Goal: Information Seeking & Learning: Check status

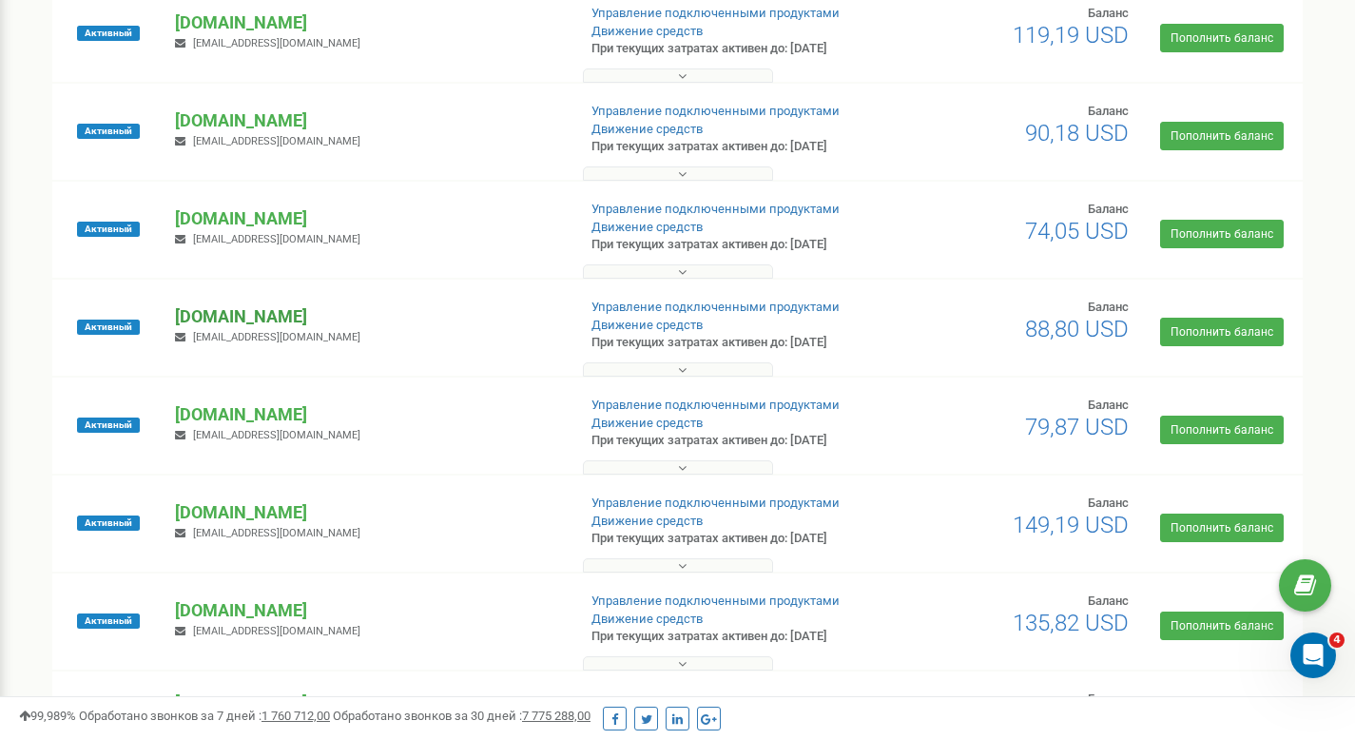
scroll to position [739, 0]
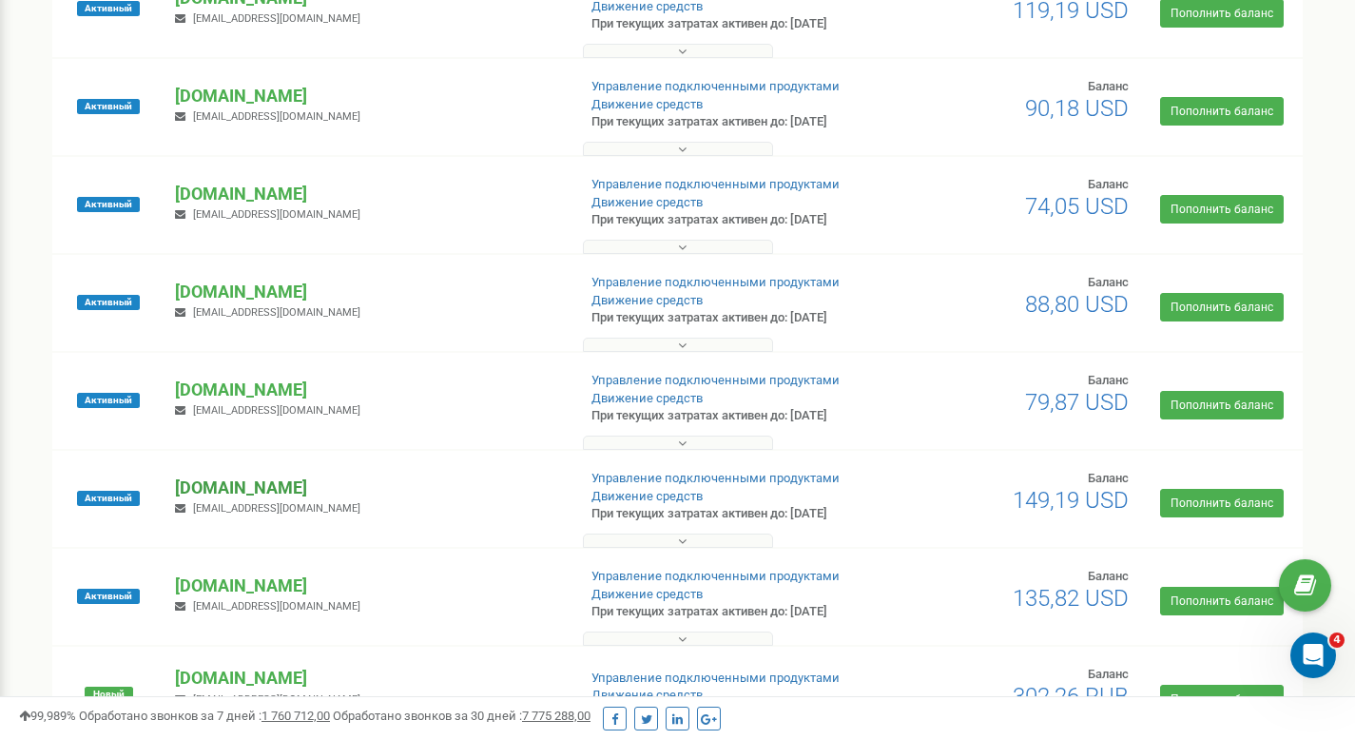
click at [224, 491] on p "[DOMAIN_NAME]" at bounding box center [367, 487] width 385 height 25
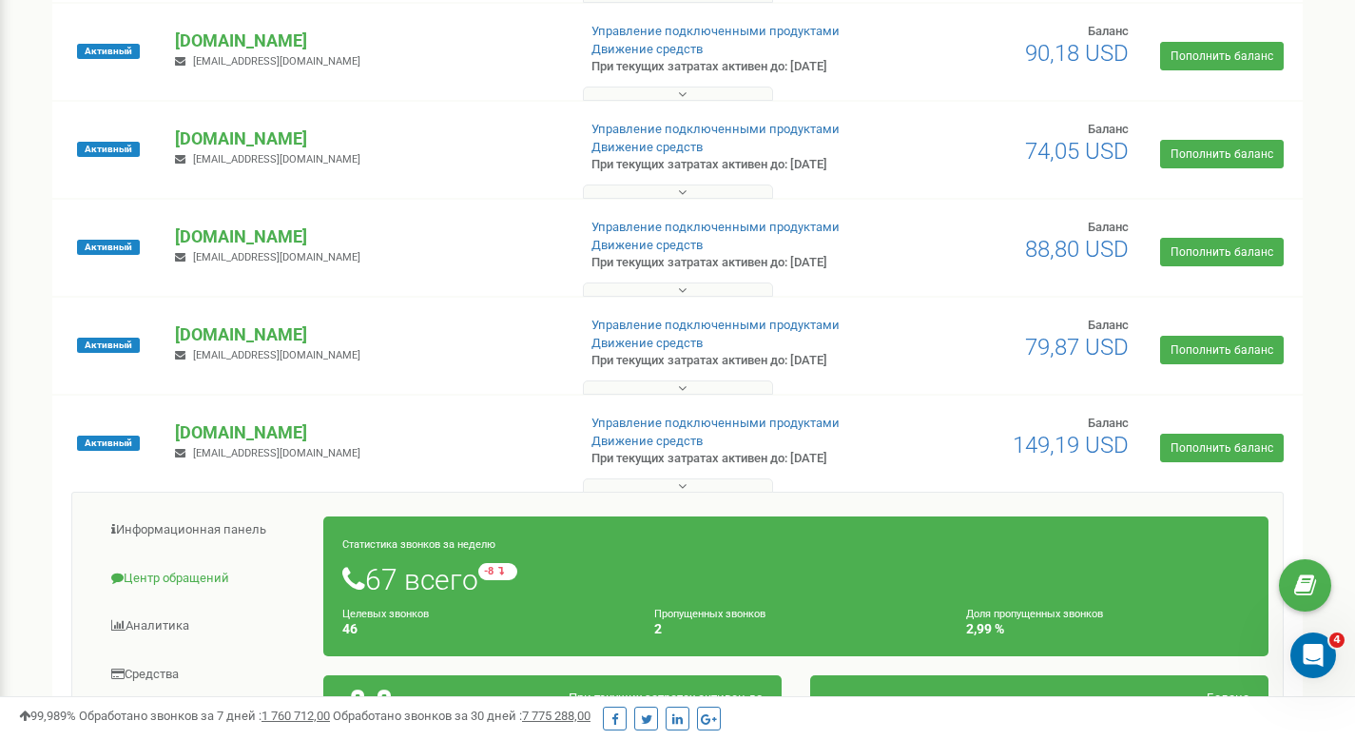
scroll to position [855, 0]
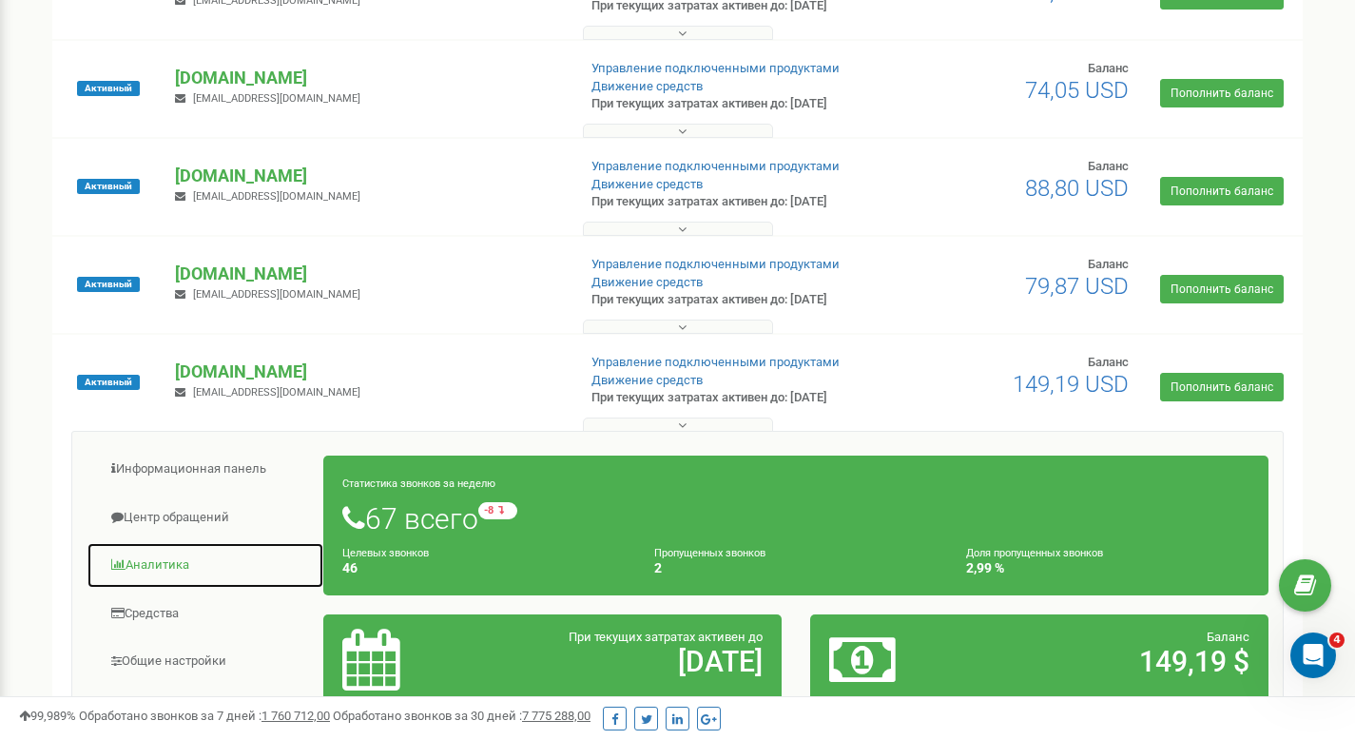
click at [141, 559] on link "Аналитика" at bounding box center [206, 565] width 238 height 47
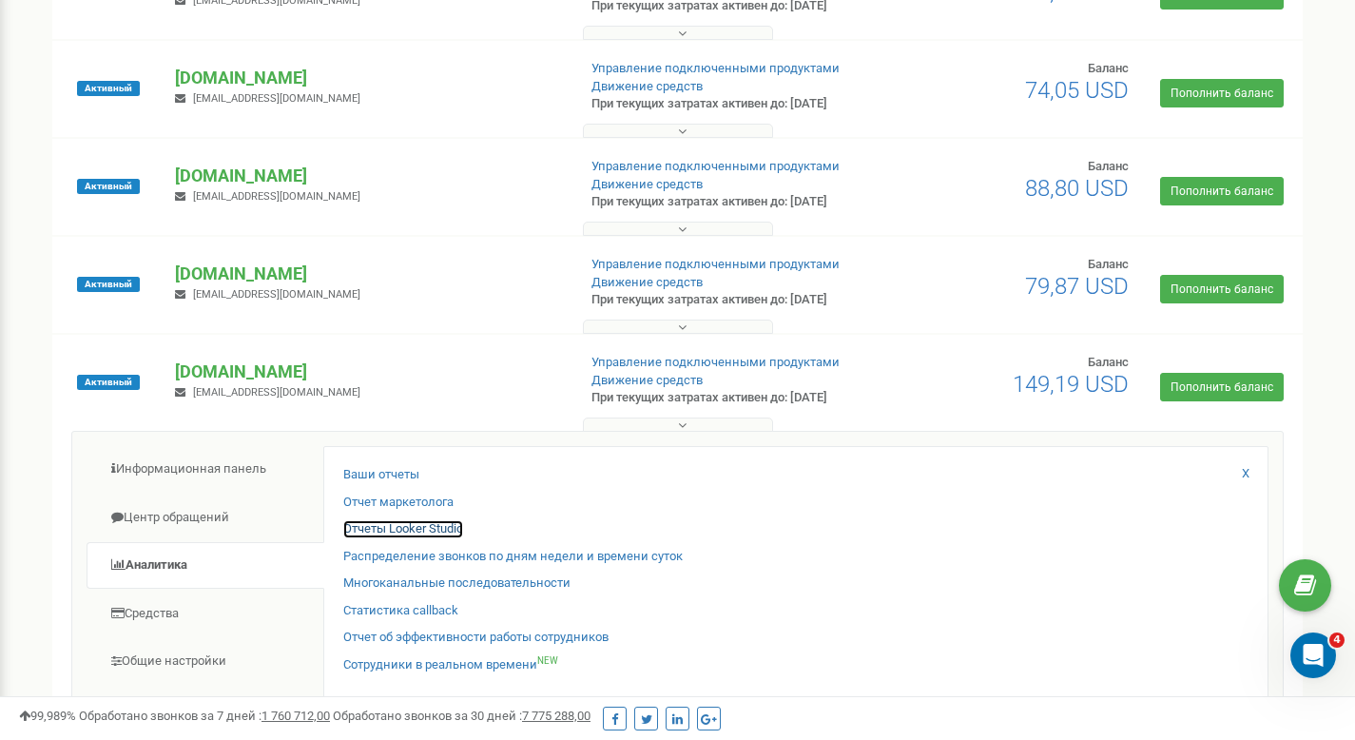
click at [395, 529] on link "Отчеты Looker Studio" at bounding box center [403, 529] width 120 height 18
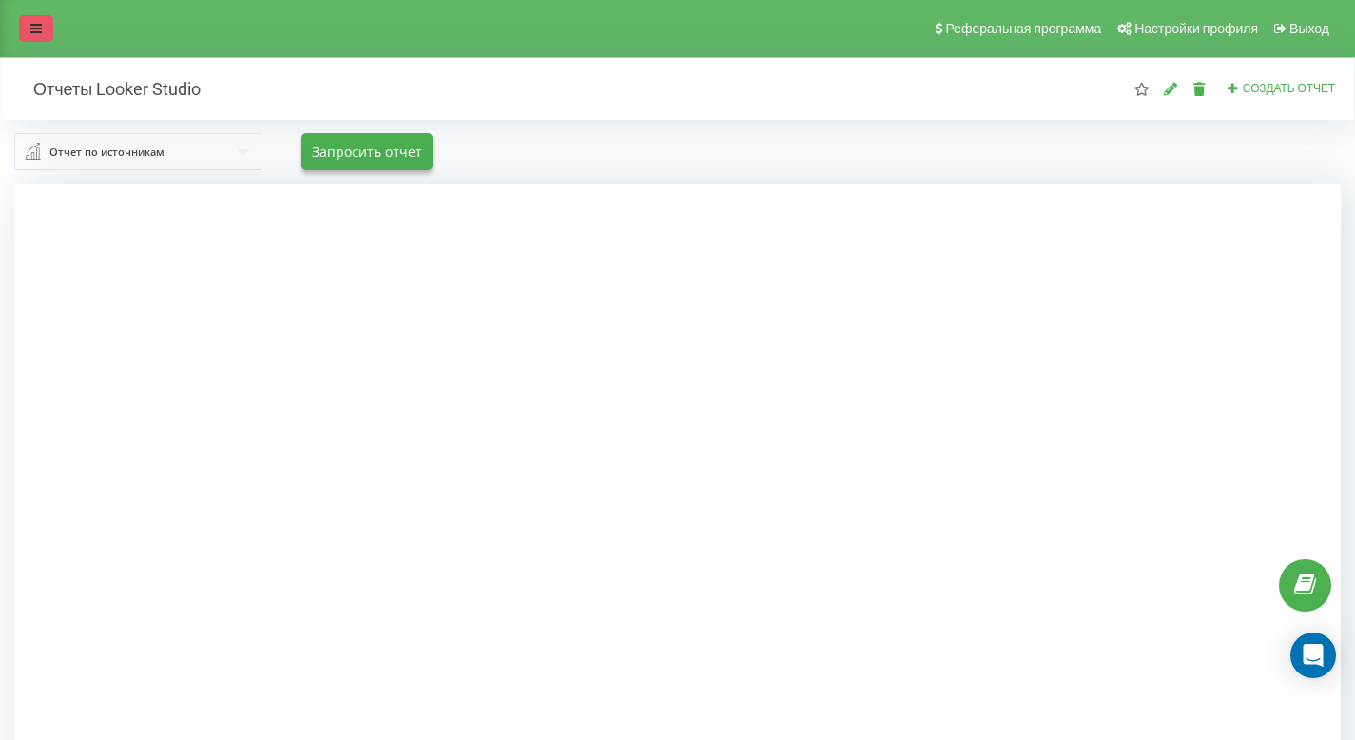
click at [39, 26] on icon at bounding box center [35, 28] width 11 height 13
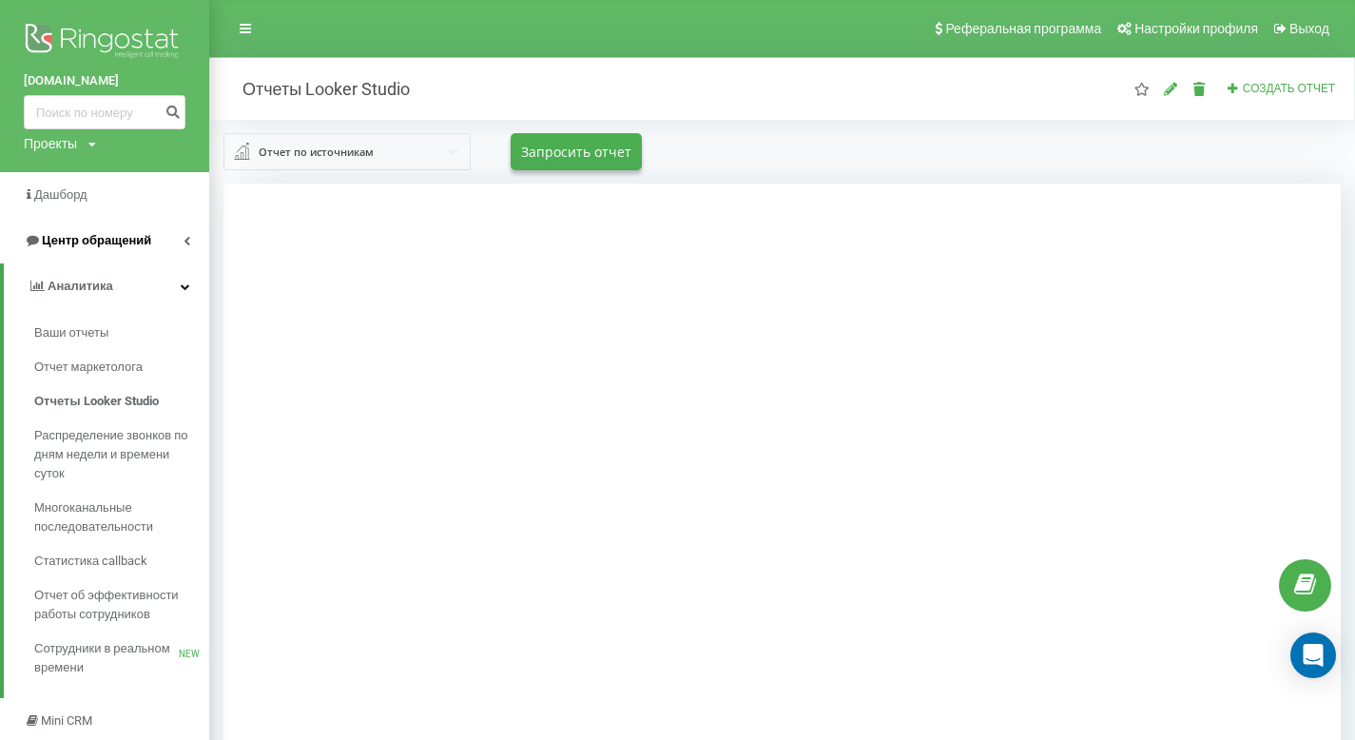
click at [114, 236] on span "Центр обращений" at bounding box center [96, 240] width 109 height 14
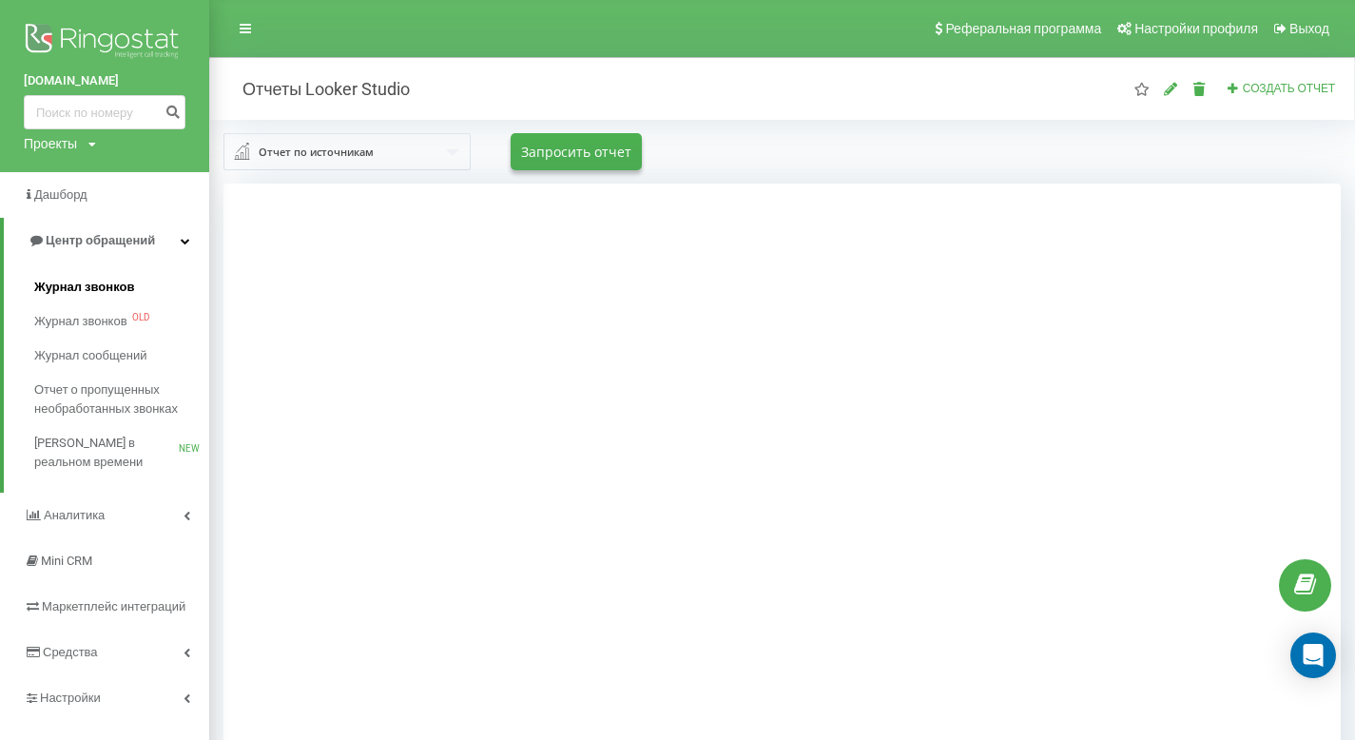
click at [106, 275] on link "Журнал звонков" at bounding box center [121, 287] width 175 height 34
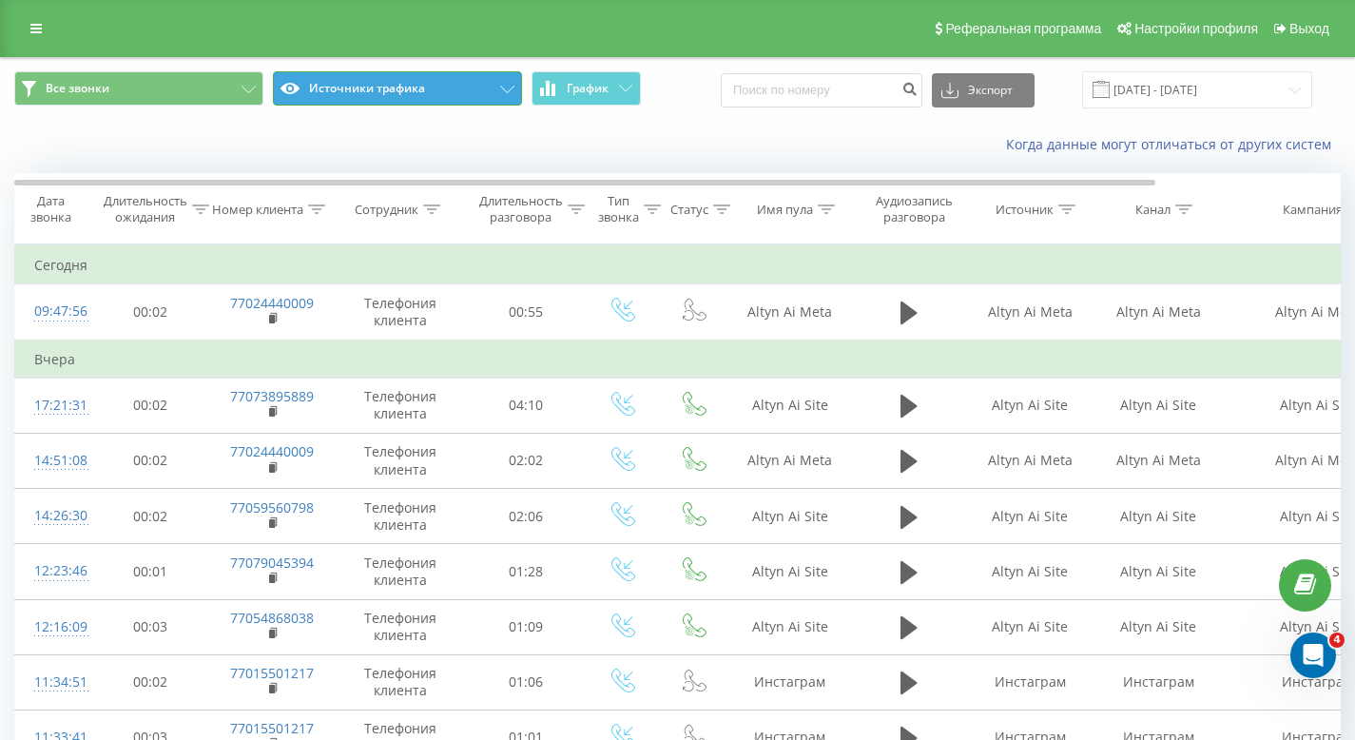
click at [419, 93] on button "Источники трафика" at bounding box center [397, 88] width 249 height 34
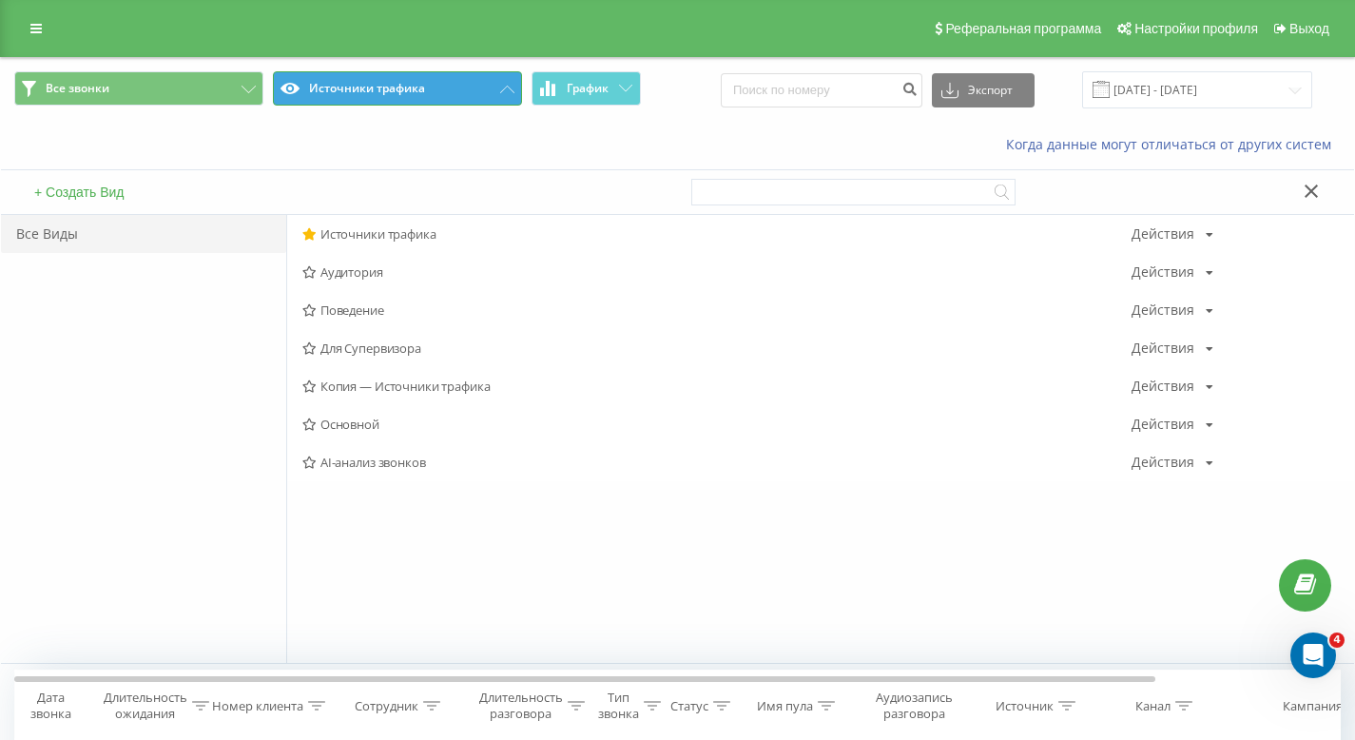
click at [477, 94] on button "Источники трафика" at bounding box center [397, 88] width 249 height 34
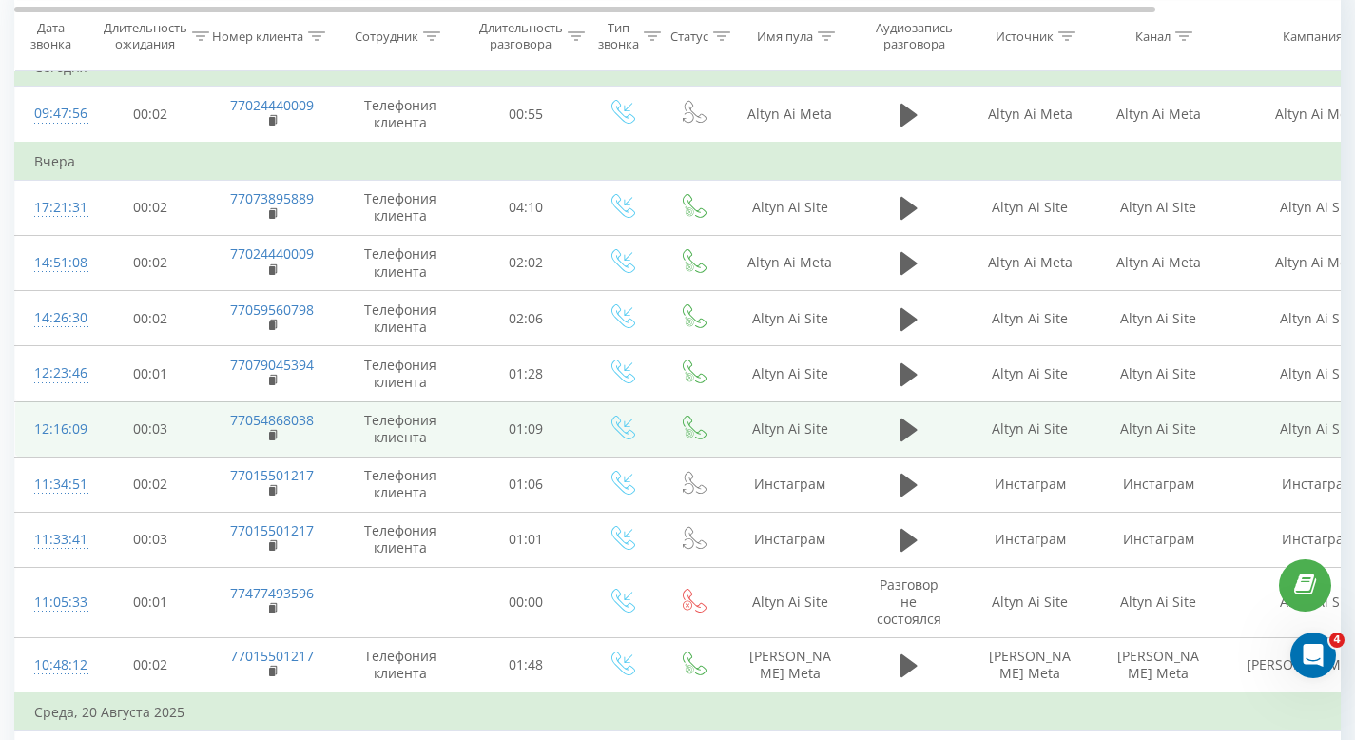
scroll to position [199, 0]
